Goal: Communication & Community: Answer question/provide support

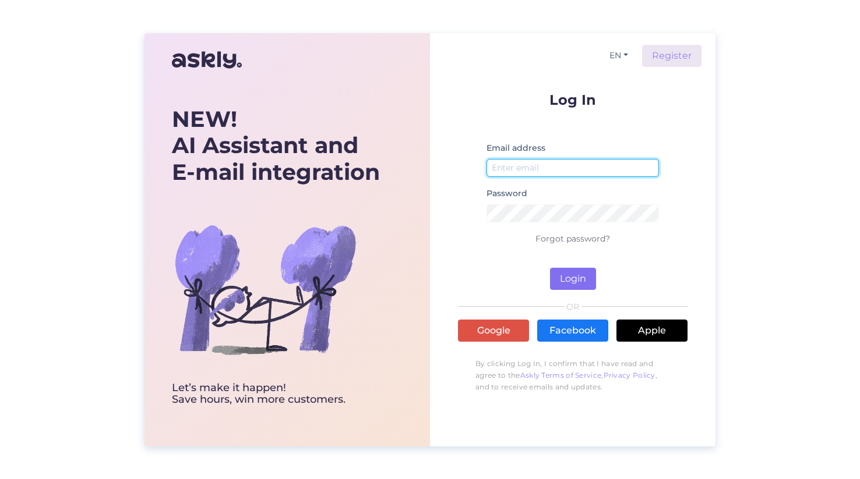
type input "[PERSON_NAME][EMAIL_ADDRESS][DOMAIN_NAME]"
click at [573, 278] on button "Login" at bounding box center [573, 279] width 46 height 22
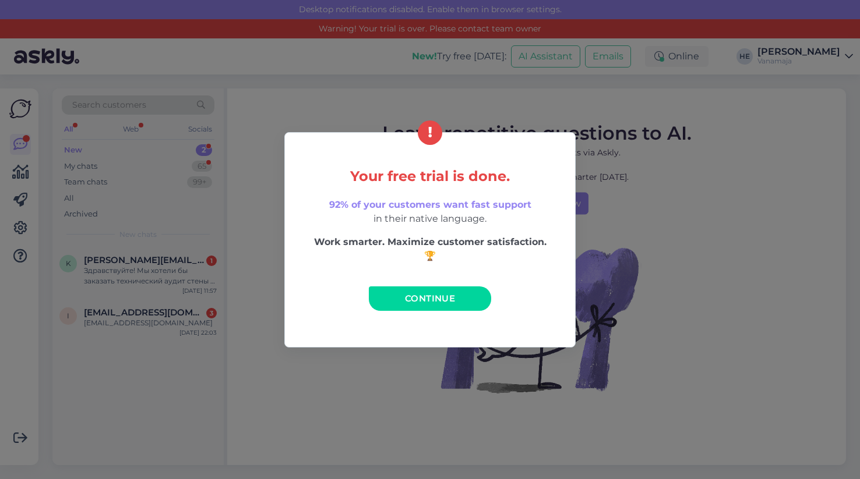
click at [667, 207] on div "Your free trial is done. 92% of your customers want fast support in their nativ…" at bounding box center [430, 239] width 860 height 479
click at [432, 298] on span "Continue" at bounding box center [430, 298] width 50 height 11
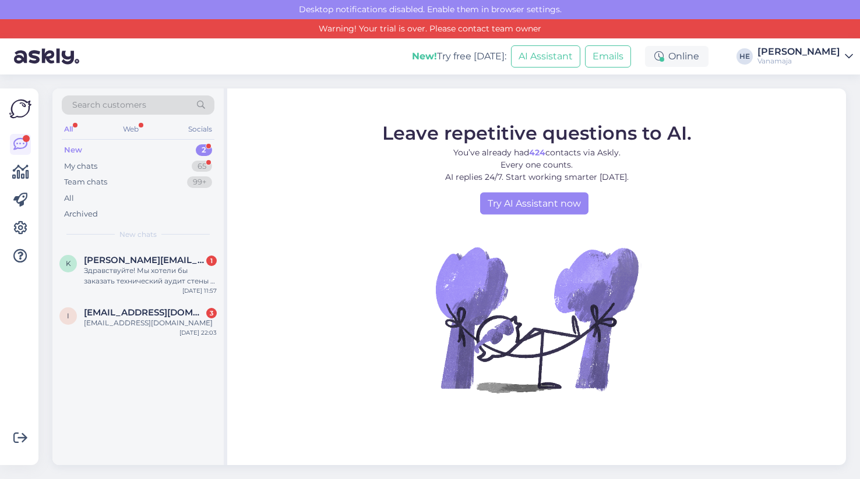
click at [124, 150] on div "New 2" at bounding box center [138, 150] width 153 height 16
click at [113, 273] on div "Здравствуйте! Мы хотели бы заказать технический аудит стены в нашей квартире, г…" at bounding box center [150, 276] width 133 height 21
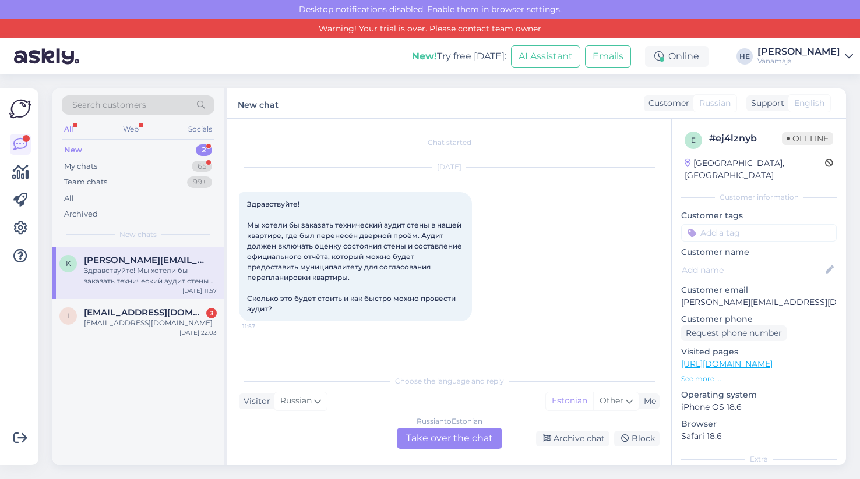
click at [438, 435] on div "Russian to Estonian Take over the chat" at bounding box center [449, 438] width 105 height 21
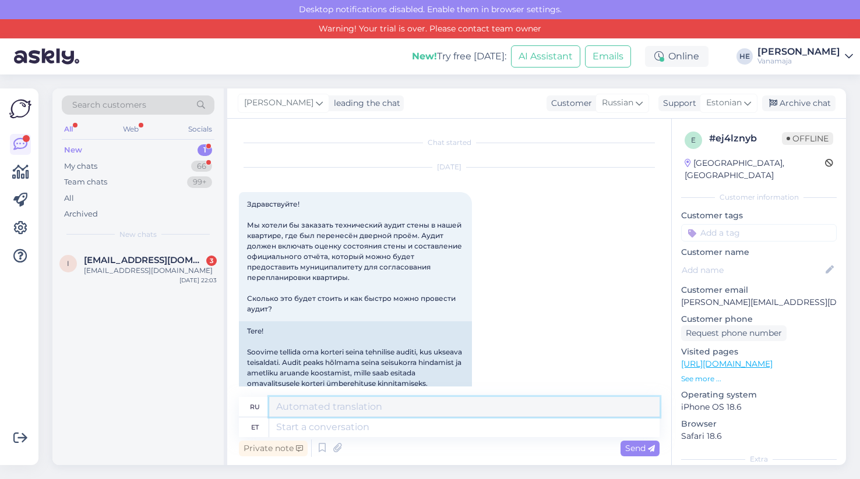
click at [306, 405] on textarea at bounding box center [464, 407] width 390 height 20
click at [299, 426] on textarea at bounding box center [464, 428] width 390 height 20
type textarea "Tere."
type textarea "Привет."
type textarea "Tere."
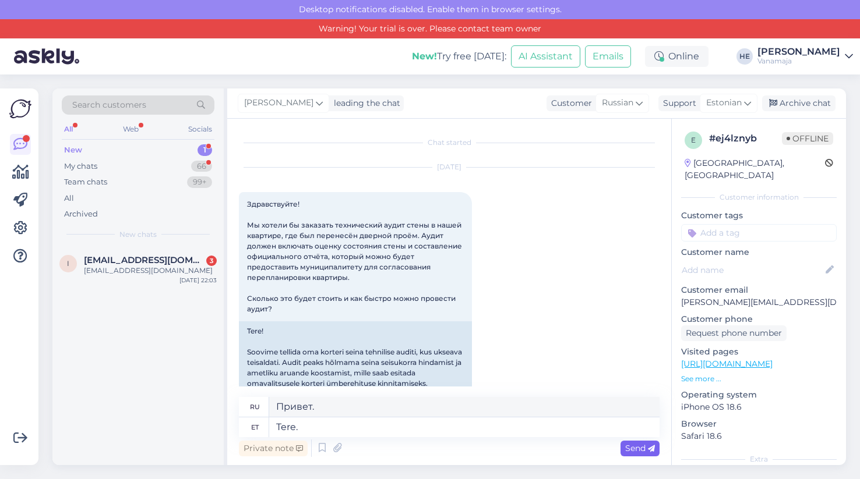
click at [630, 449] on span "Send" at bounding box center [640, 448] width 30 height 10
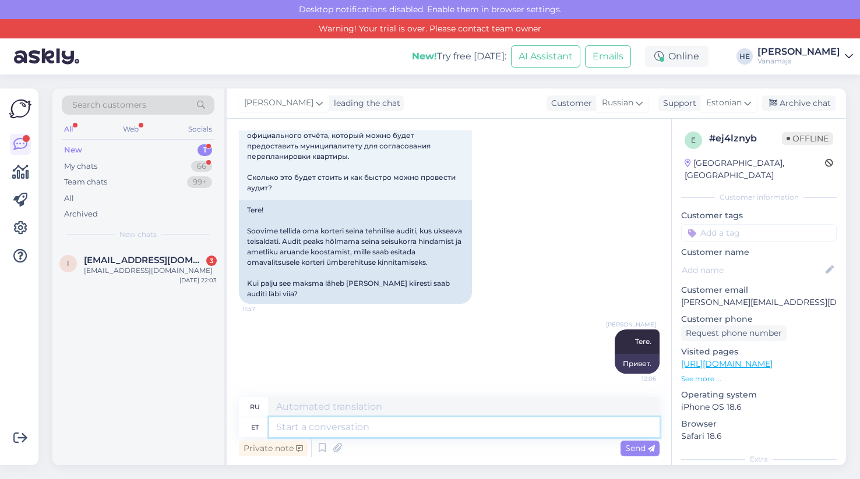
click at [344, 426] on textarea at bounding box center [464, 428] width 390 height 20
click at [338, 408] on textarea at bounding box center [464, 407] width 390 height 20
click at [329, 430] on textarea at bounding box center [464, 428] width 390 height 20
paste textarea "Стоимость подготовки технического аудита составляет 890 евро + НДС. Мы сможем п…"
type textarea "Стоимость подготовки технического аудита составляет 890 евро + НДС. Мы сможем п…"
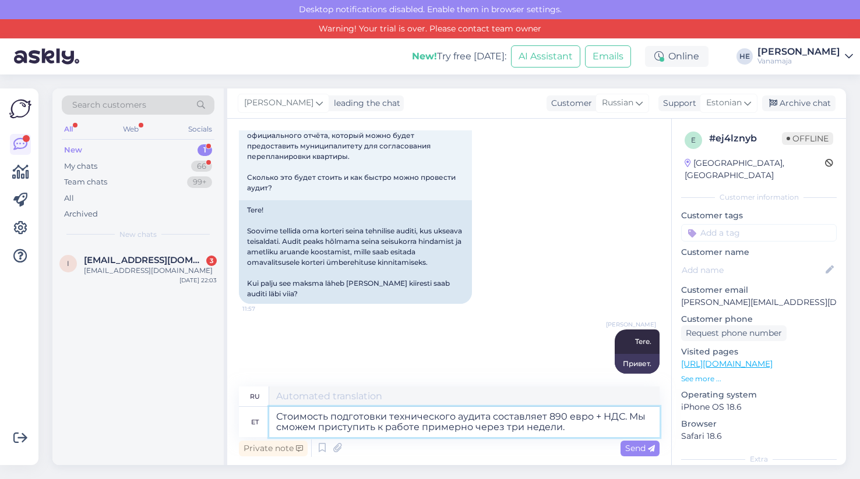
type textarea "Стоимость подготовки к техническому аудиту составляет 890 евро + НДС. Мы сможем…"
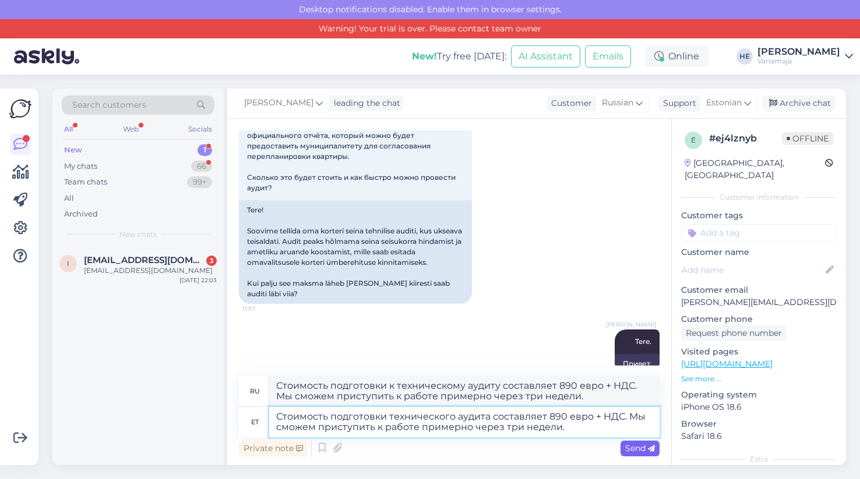
type textarea "Стоимость подготовки технического аудита составляет 890 евро + НДС. Мы сможем п…"
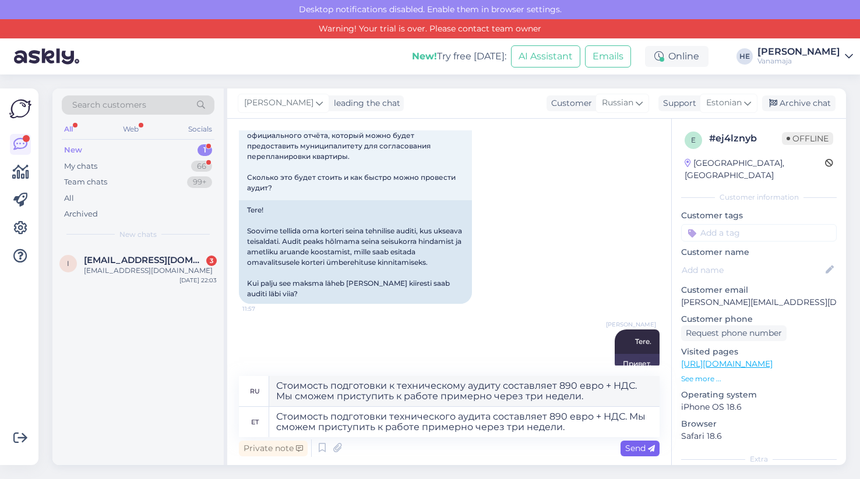
click at [632, 449] on span "Send" at bounding box center [640, 448] width 30 height 10
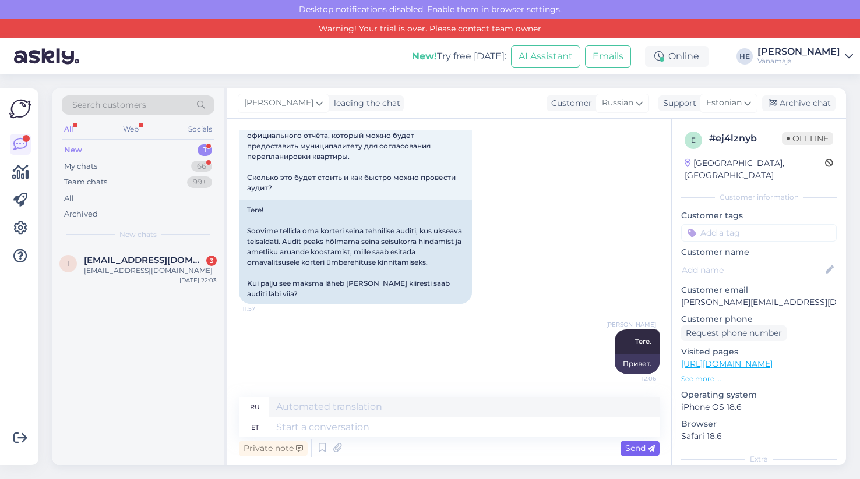
scroll to position [233, 0]
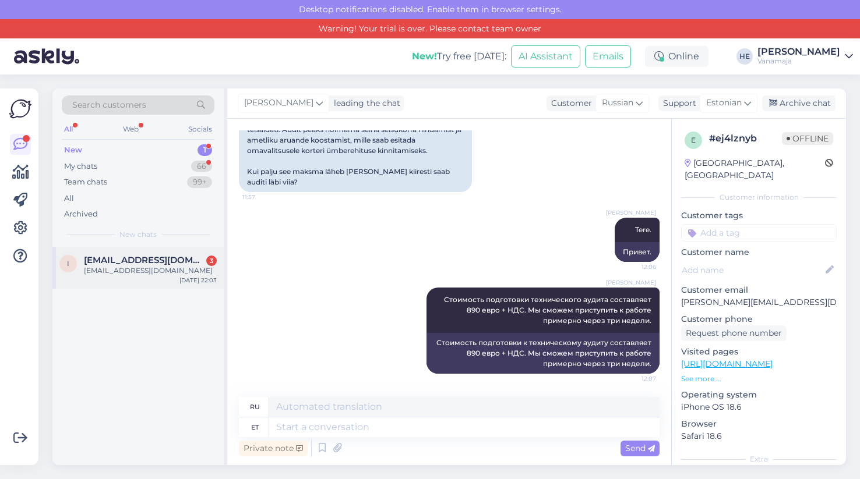
click at [125, 262] on span "[EMAIL_ADDRESS][DOMAIN_NAME]" at bounding box center [144, 260] width 121 height 10
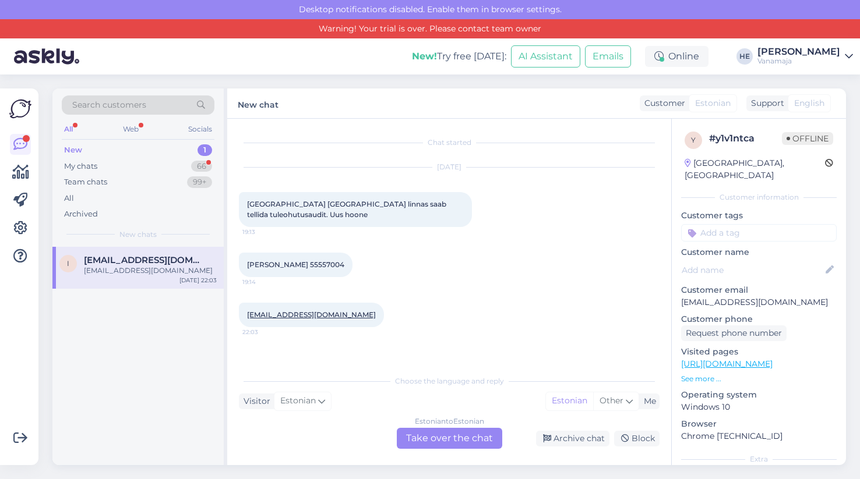
click at [424, 442] on div "Estonian to Estonian Take over the chat" at bounding box center [449, 438] width 105 height 21
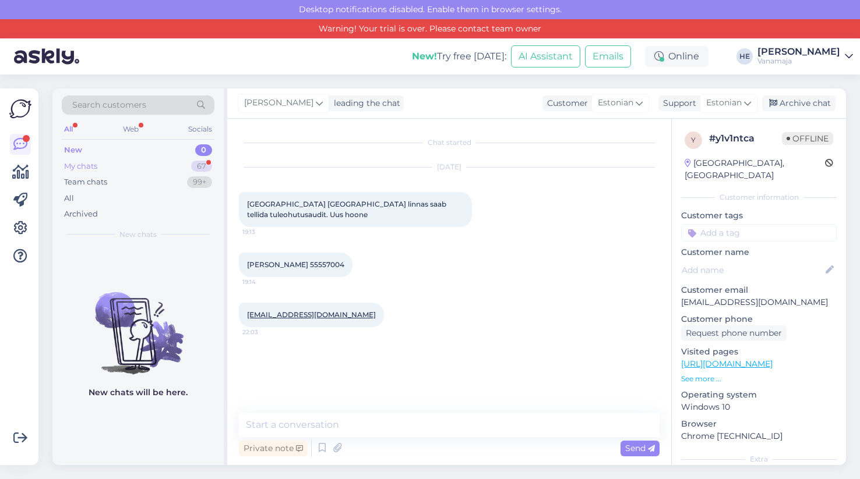
click at [97, 164] on div "My chats" at bounding box center [80, 167] width 33 height 12
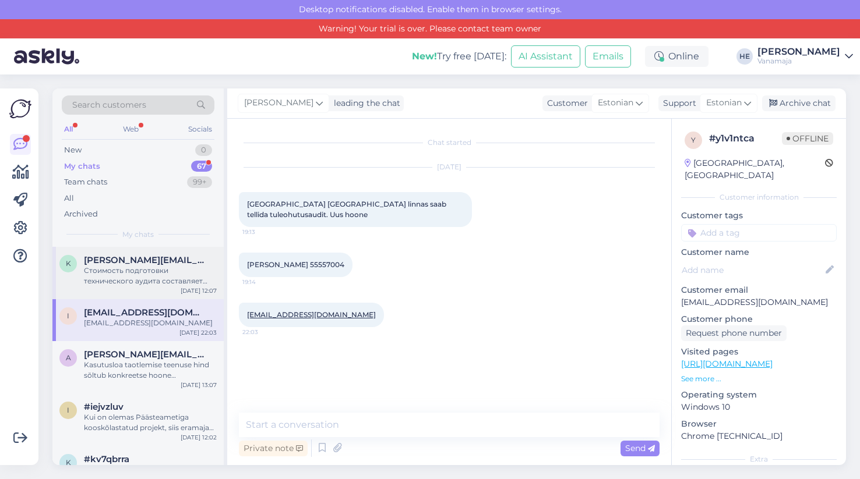
click at [114, 269] on div "Стоимость подготовки технического аудита составляет 890 евро + НДС. Мы сможем п…" at bounding box center [150, 276] width 133 height 21
